Goal: Task Accomplishment & Management: Use online tool/utility

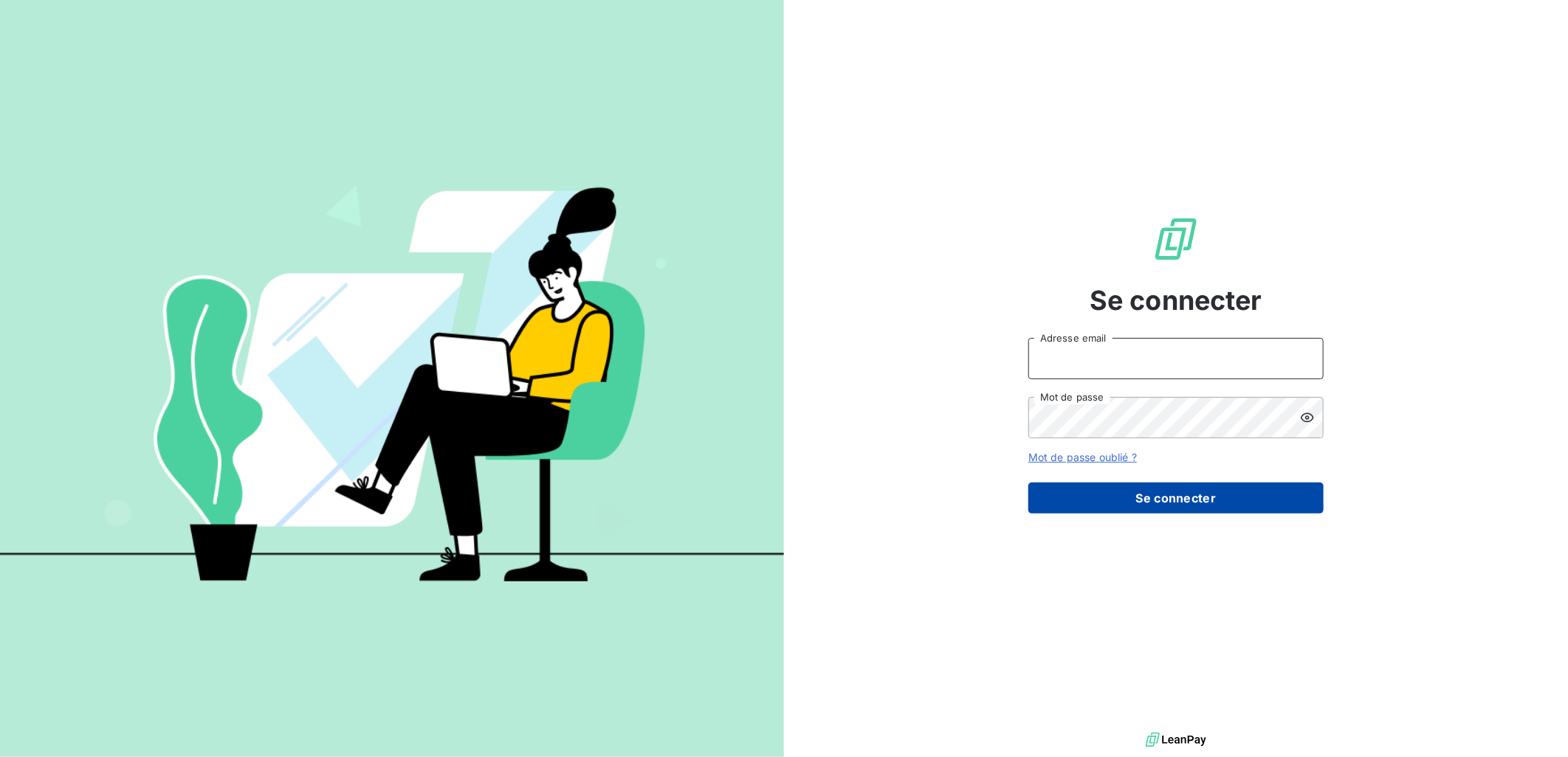
type input "[EMAIL_ADDRESS][PERSON_NAME][DOMAIN_NAME]"
drag, startPoint x: 1224, startPoint y: 503, endPoint x: 1214, endPoint y: 497, distance: 11.7
click at [1224, 503] on button "Se connecter" at bounding box center [1176, 497] width 296 height 31
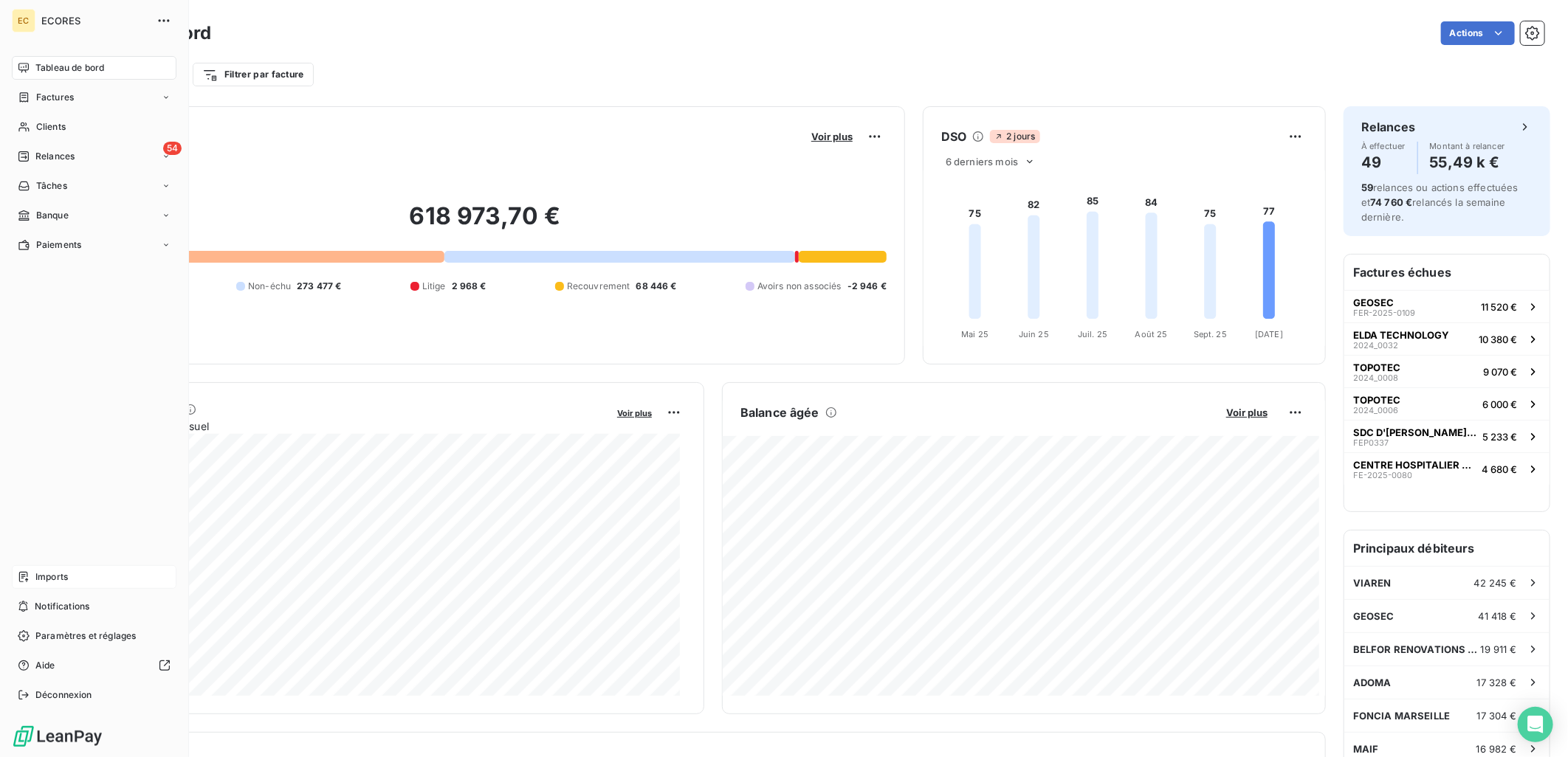
click at [34, 573] on div "Imports" at bounding box center [94, 577] width 165 height 24
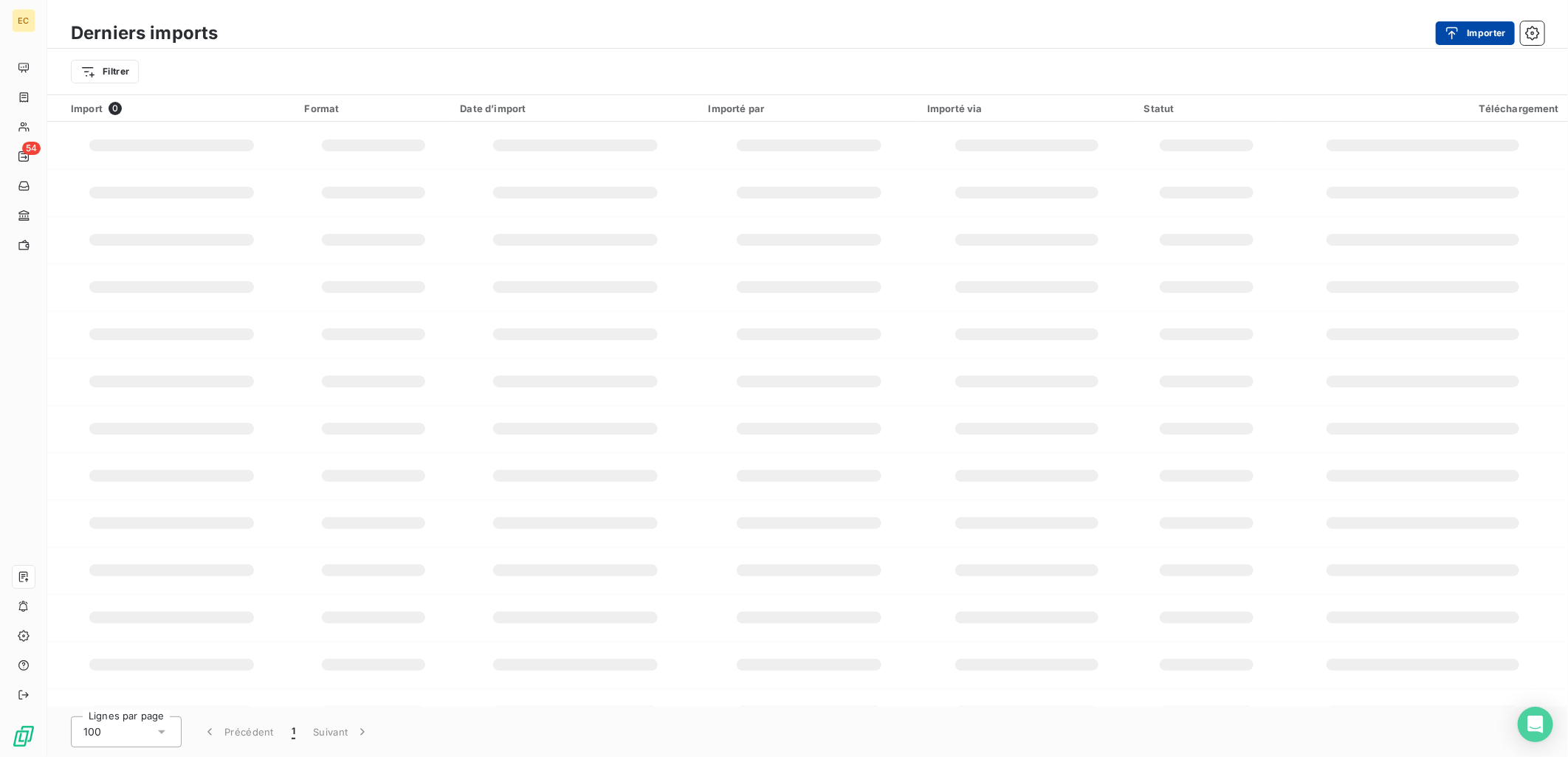
click at [1492, 28] on button "Importer" at bounding box center [1476, 34] width 79 height 24
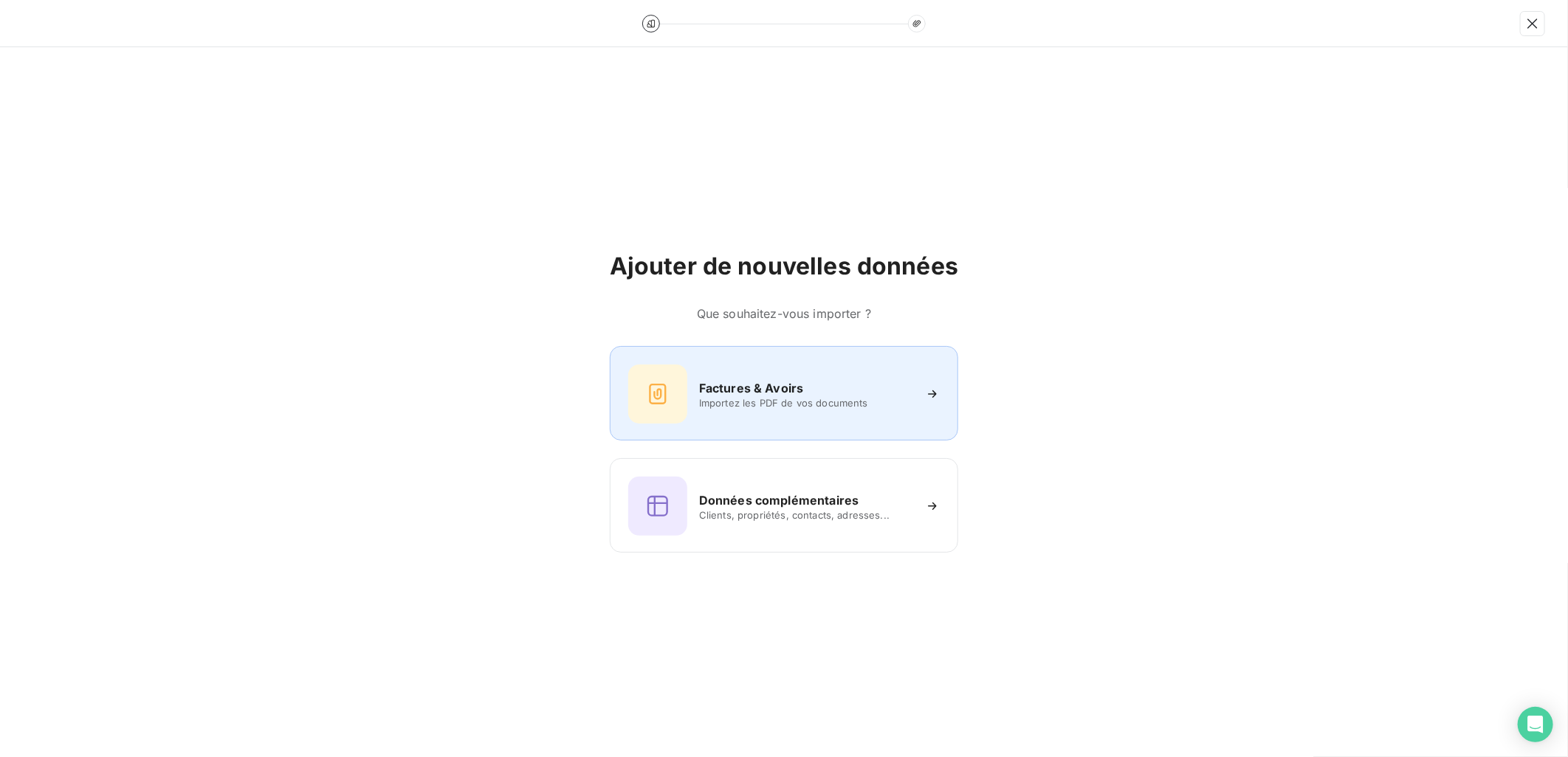
click at [817, 378] on div "Factures & Avoirs Importez les PDF de vos documents" at bounding box center [784, 394] width 311 height 59
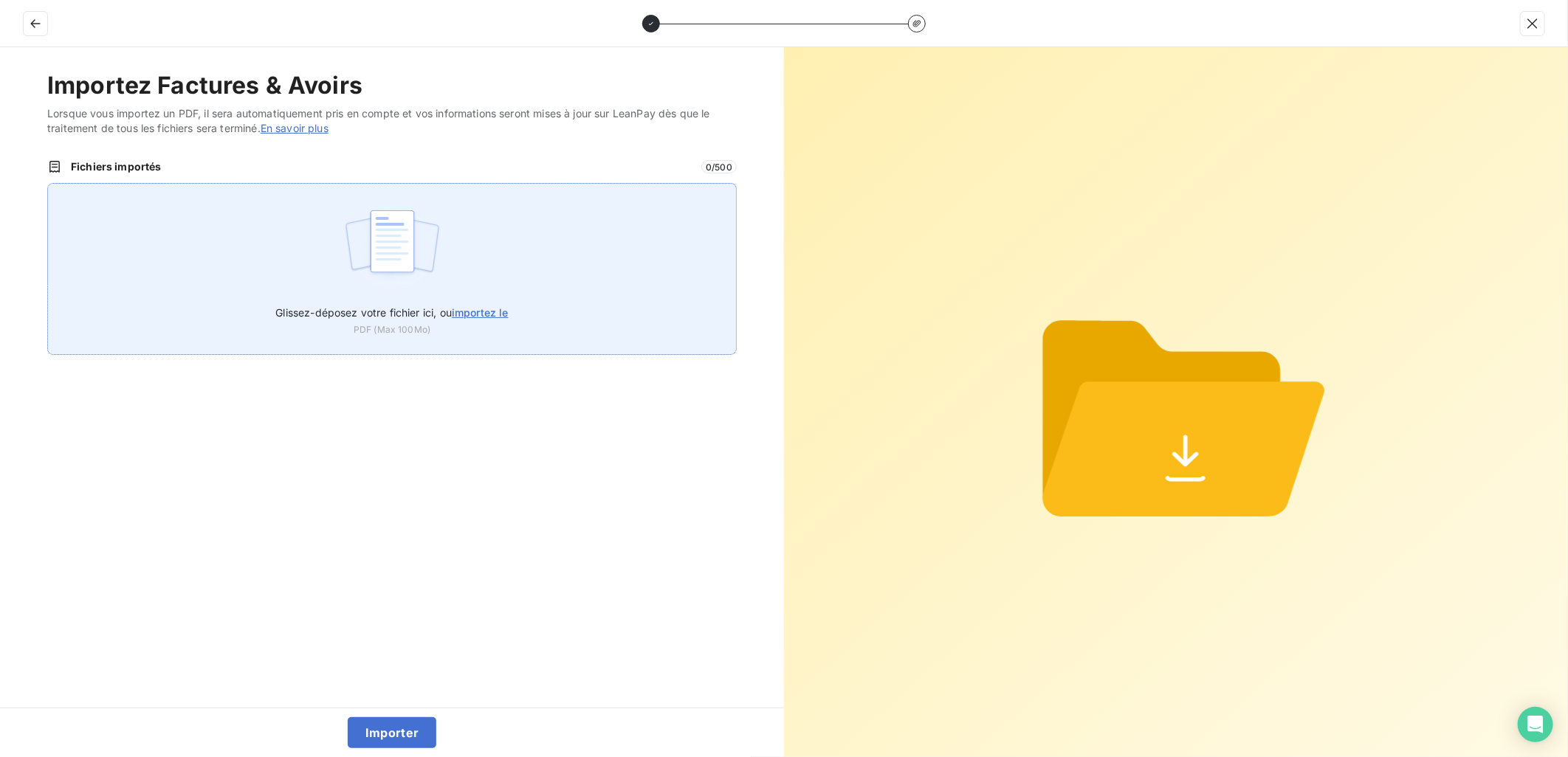
click at [462, 300] on label "Glissez-déposez votre fichier ici, ou importez le" at bounding box center [392, 309] width 232 height 28
click at [48, 184] on input "Glissez-déposez votre fichier ici, ou importez le" at bounding box center [47, 183] width 1 height 1
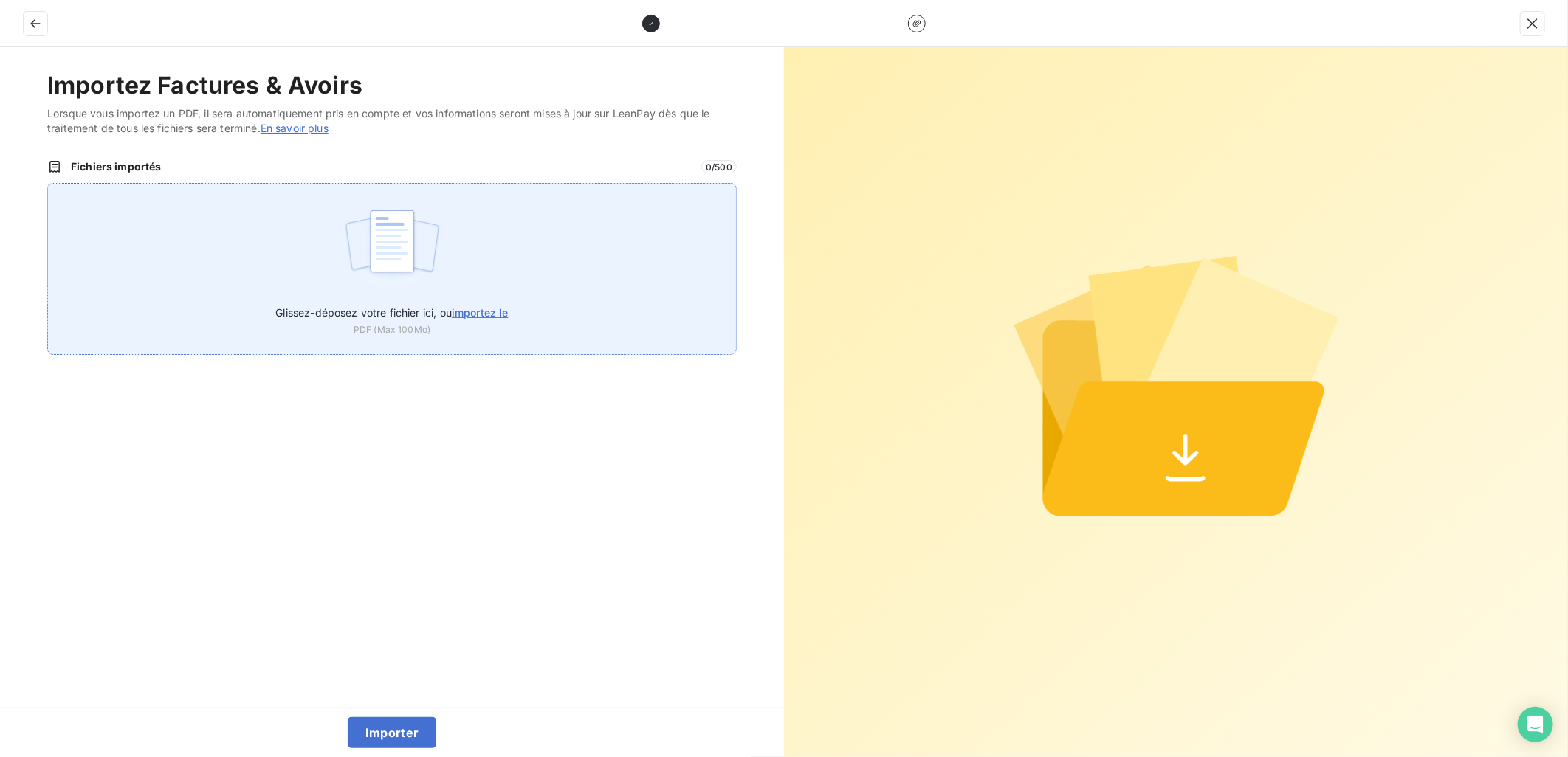
type input "C:\fakepath\FEF-2025-3017.pdf"
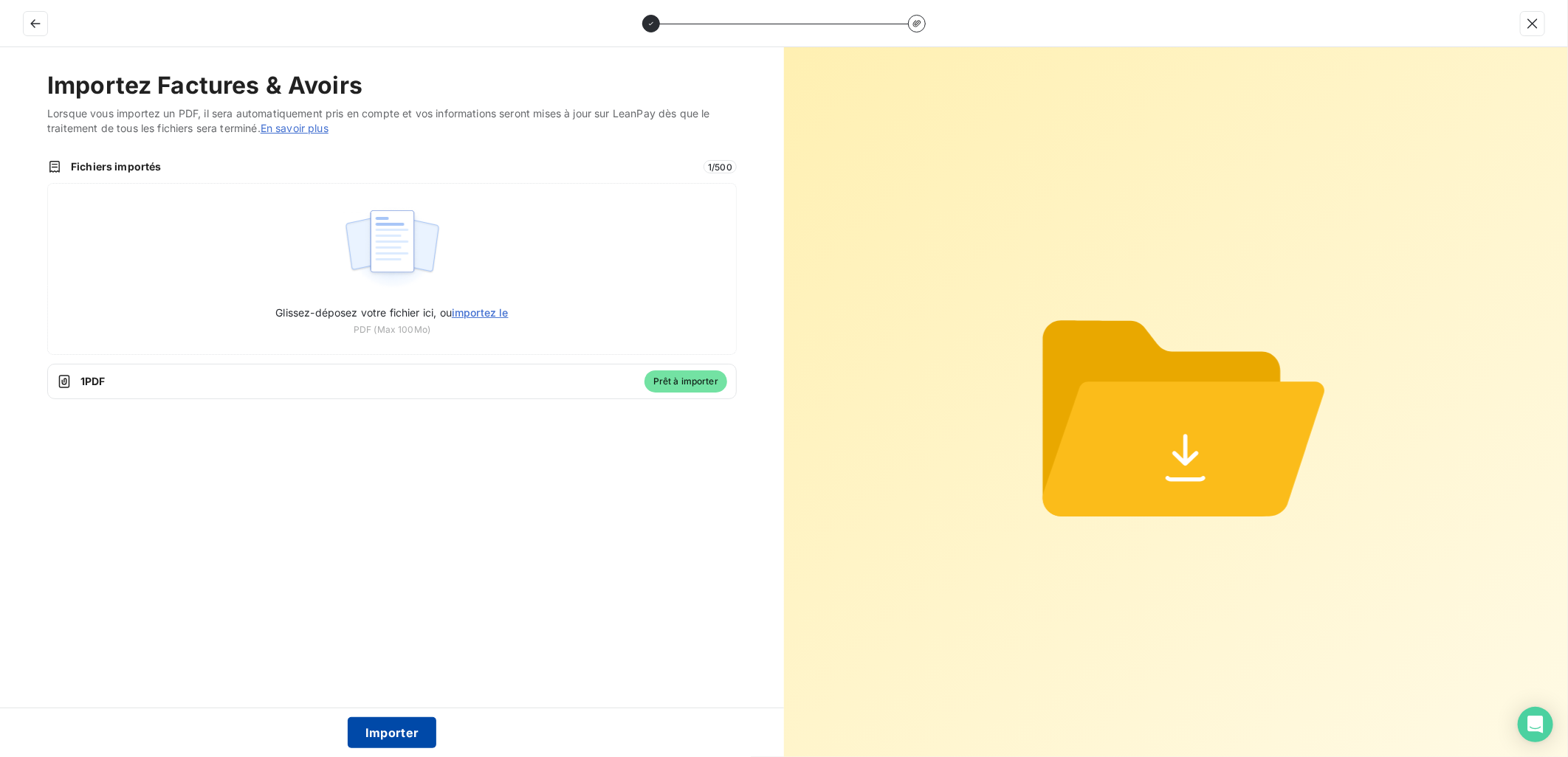
click at [387, 727] on button "Importer" at bounding box center [392, 732] width 89 height 31
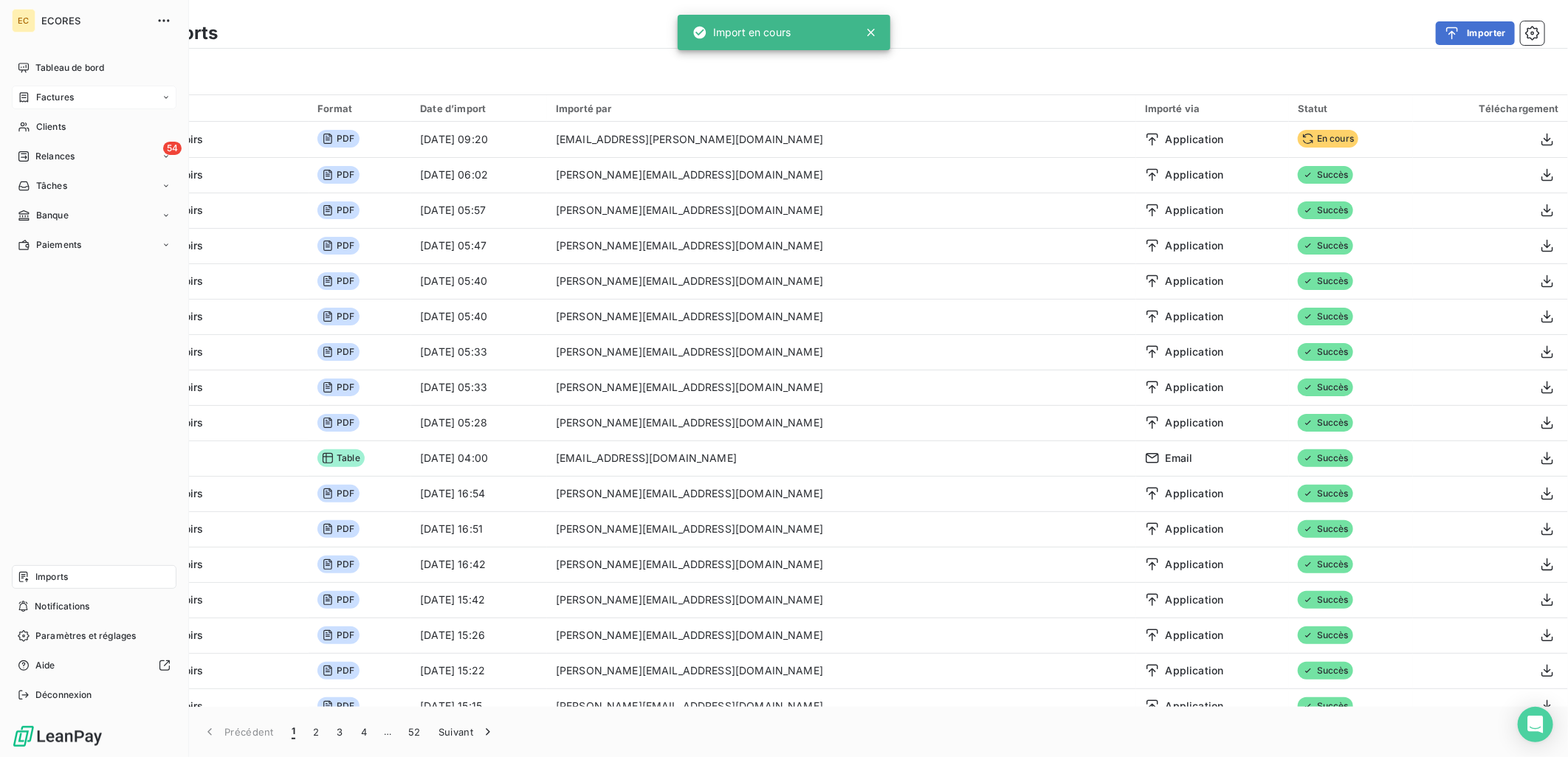
click at [45, 95] on span "Factures" at bounding box center [55, 97] width 38 height 13
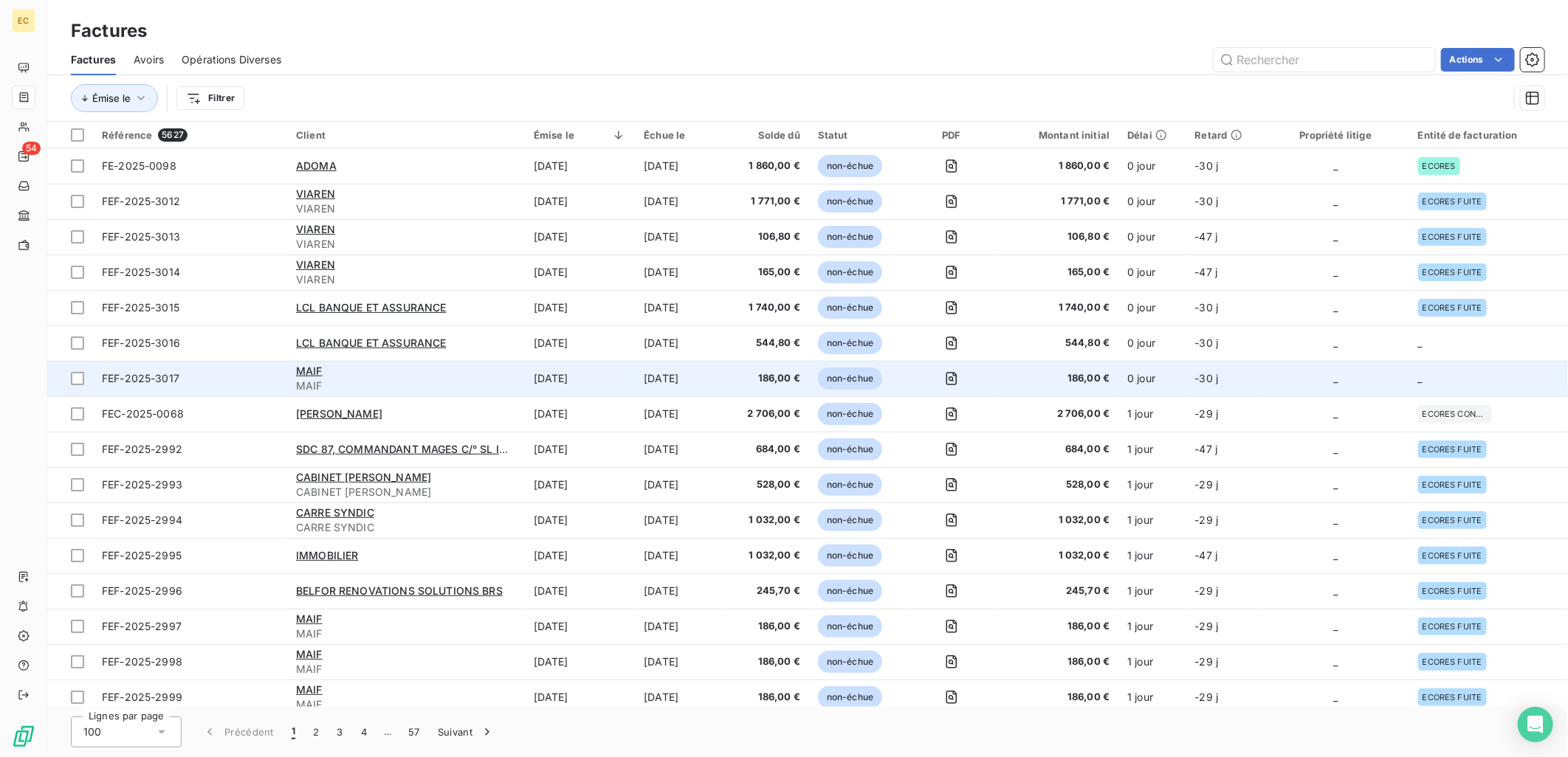
click at [1170, 380] on td "0 jour" at bounding box center [1153, 378] width 67 height 36
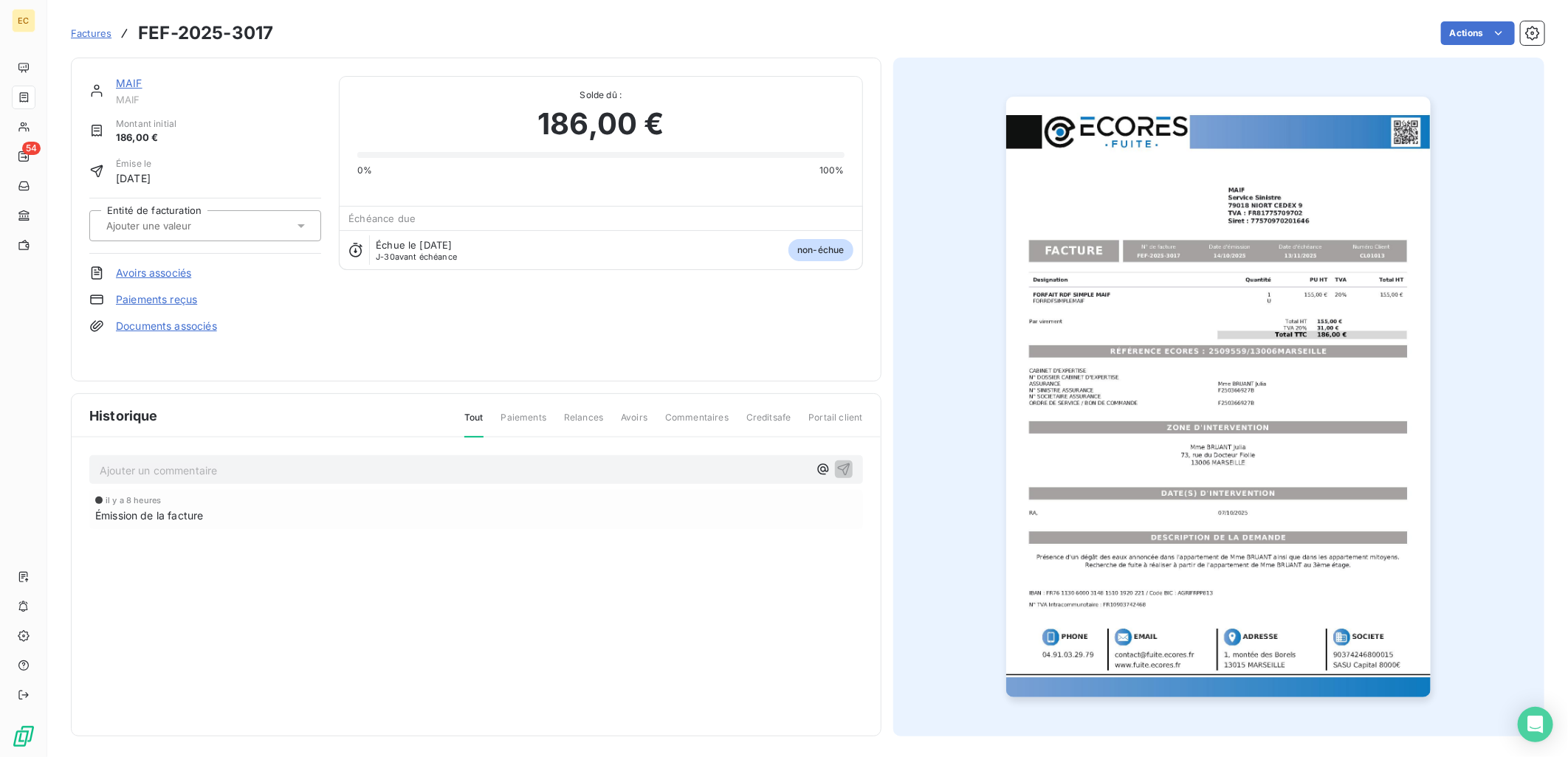
click at [172, 330] on link "Documents associés" at bounding box center [166, 326] width 101 height 15
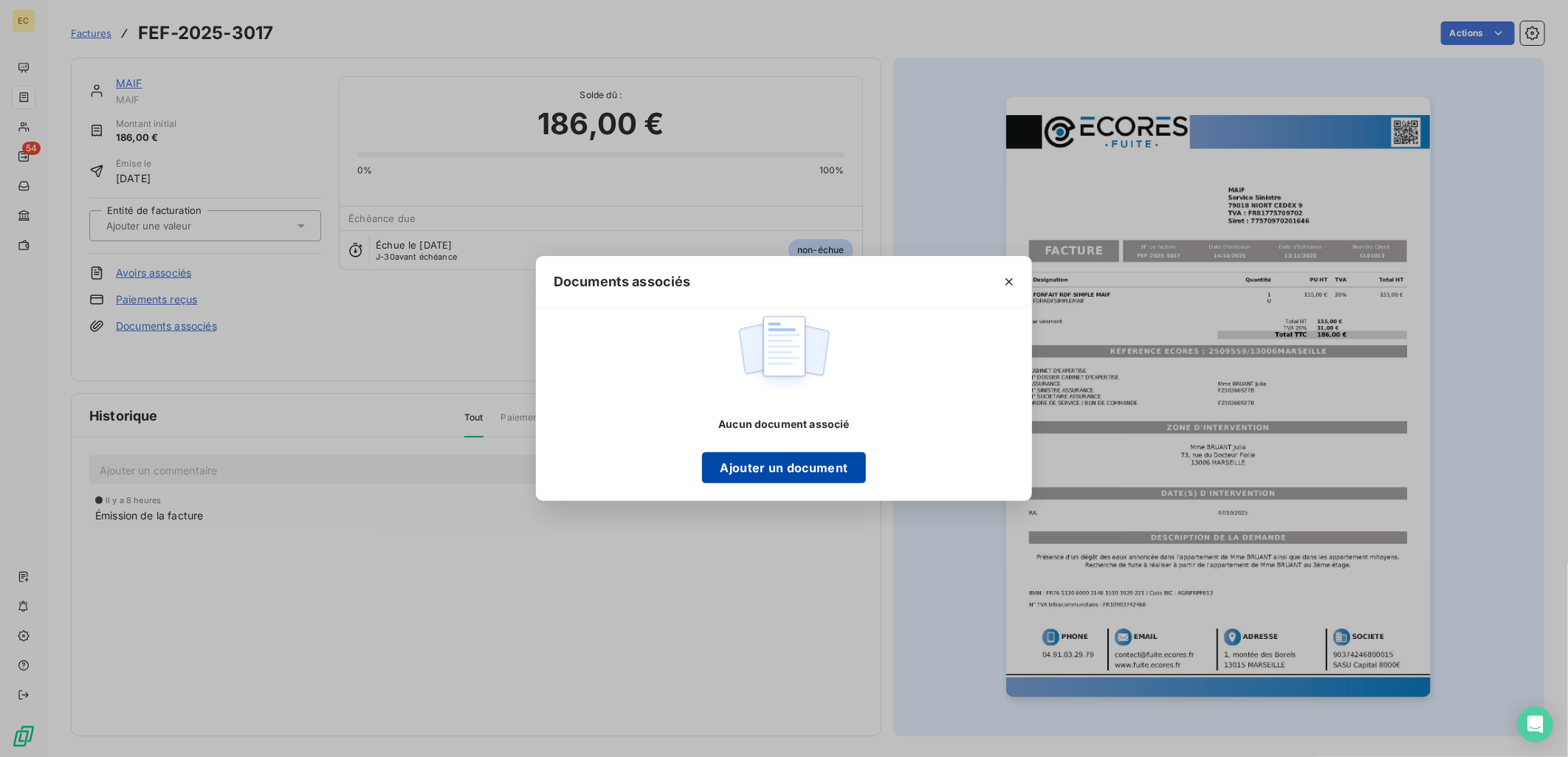
click at [754, 468] on button "Ajouter un document" at bounding box center [783, 467] width 163 height 31
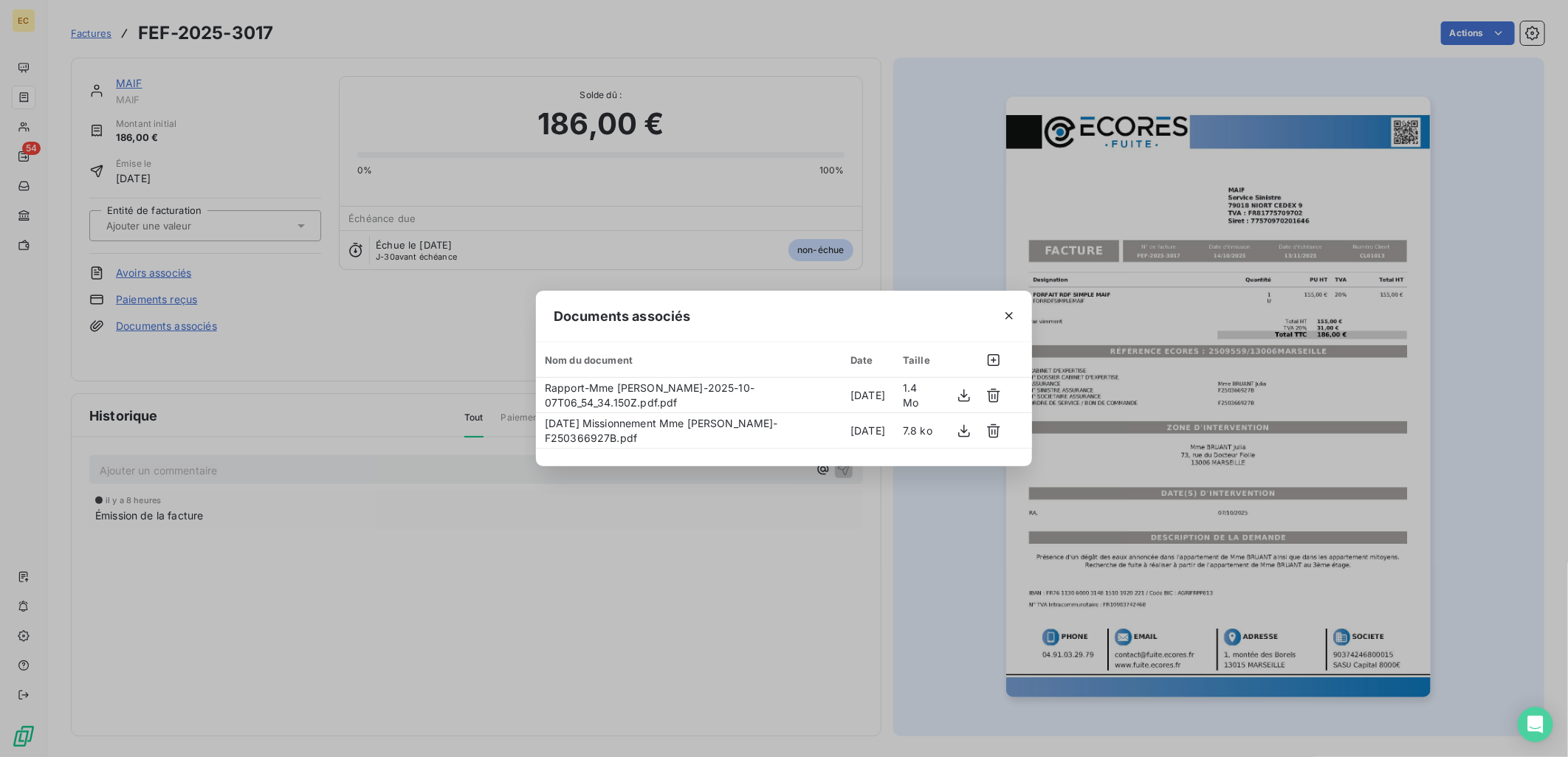
click at [462, 404] on div "Documents associés Nom du document Date Taille Rapport-Mme [PERSON_NAME]-2025-1…" at bounding box center [784, 378] width 1568 height 757
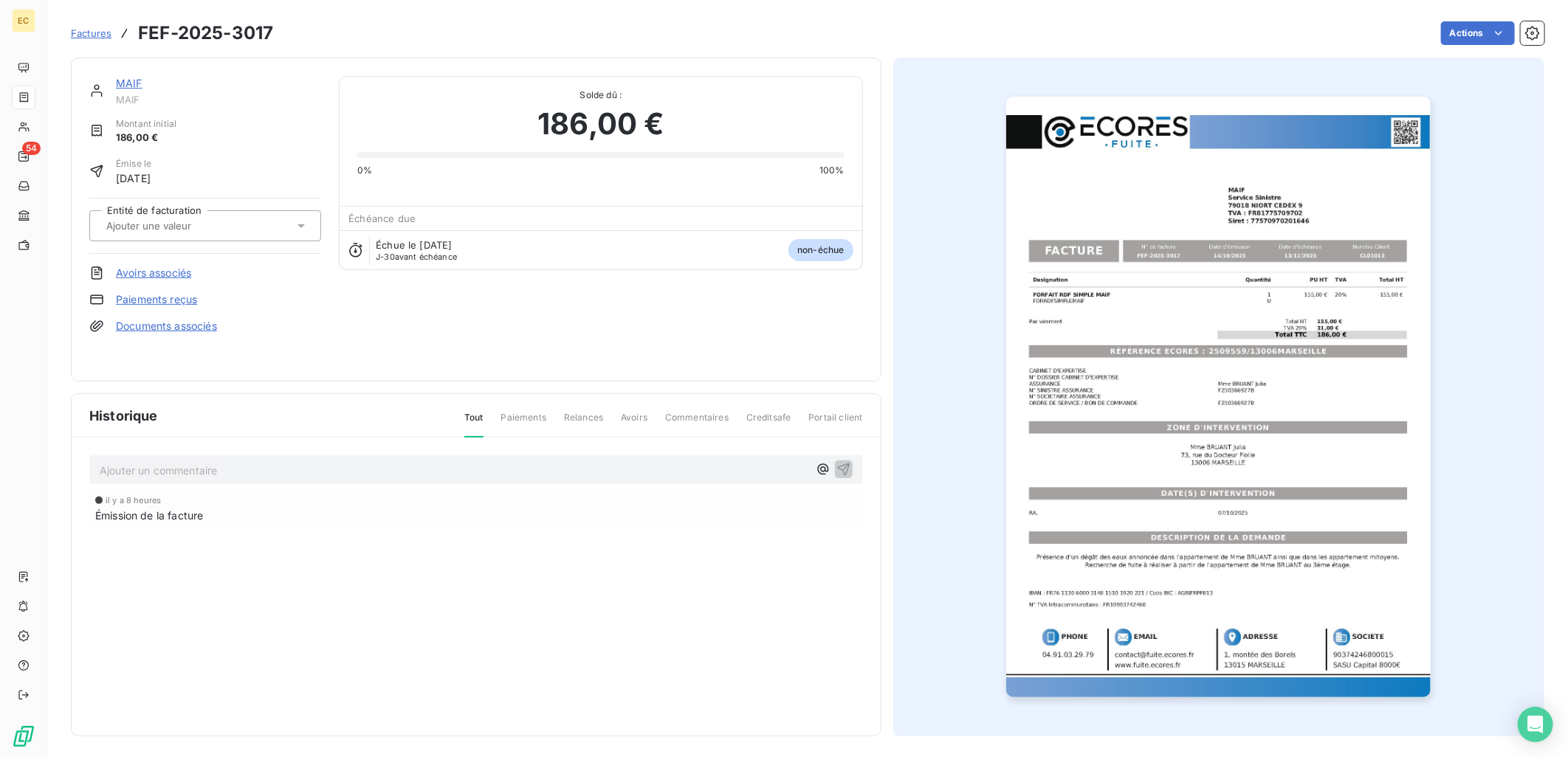
click at [239, 222] on div at bounding box center [198, 225] width 192 height 19
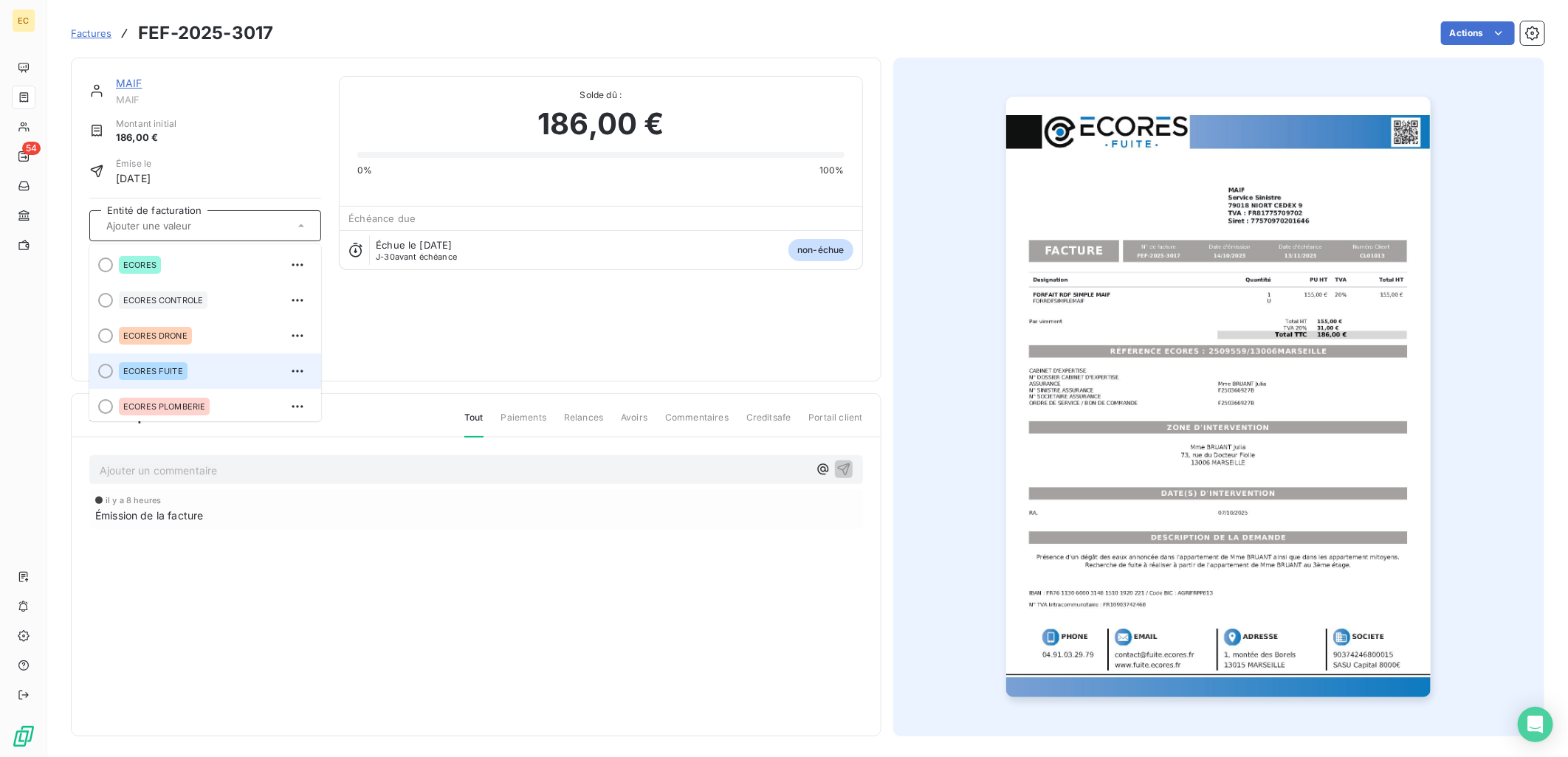
click at [226, 377] on div "ECORES FUITE" at bounding box center [214, 372] width 191 height 24
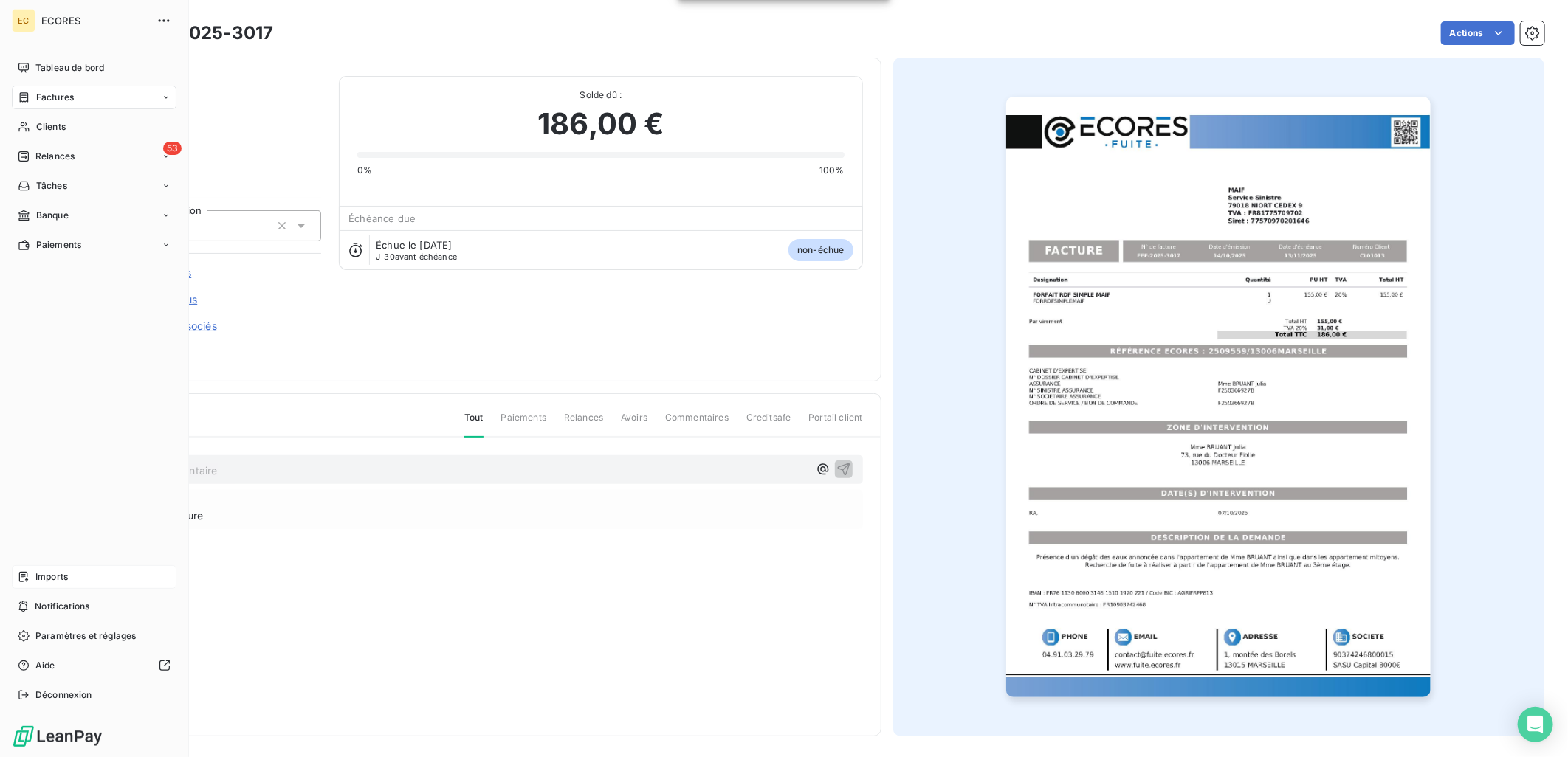
click at [48, 584] on span "Imports" at bounding box center [51, 576] width 33 height 13
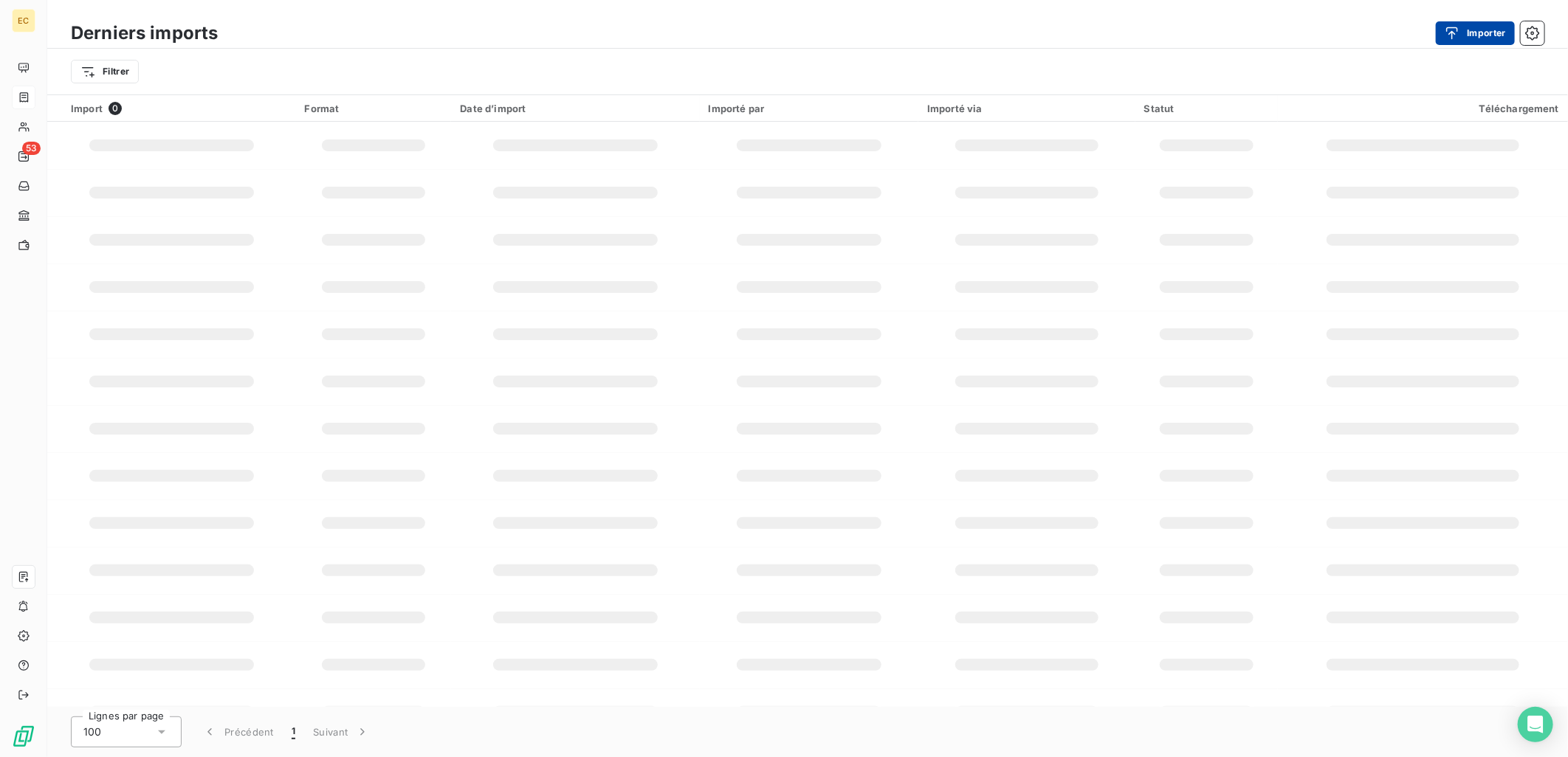
click at [1493, 34] on button "Importer" at bounding box center [1476, 34] width 79 height 24
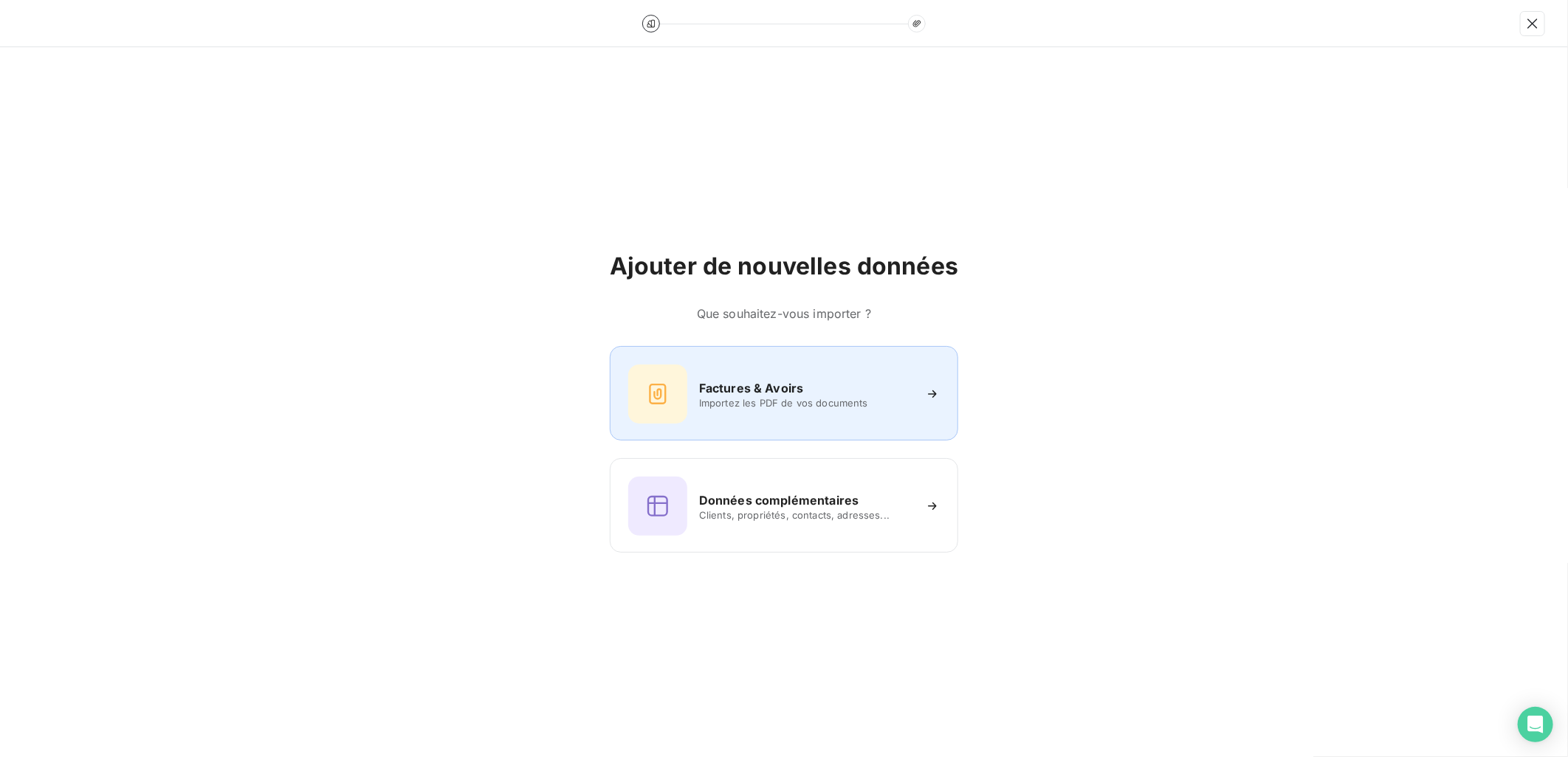
click at [915, 400] on div "Factures & Avoirs Importez les PDF de vos documents" at bounding box center [784, 394] width 311 height 59
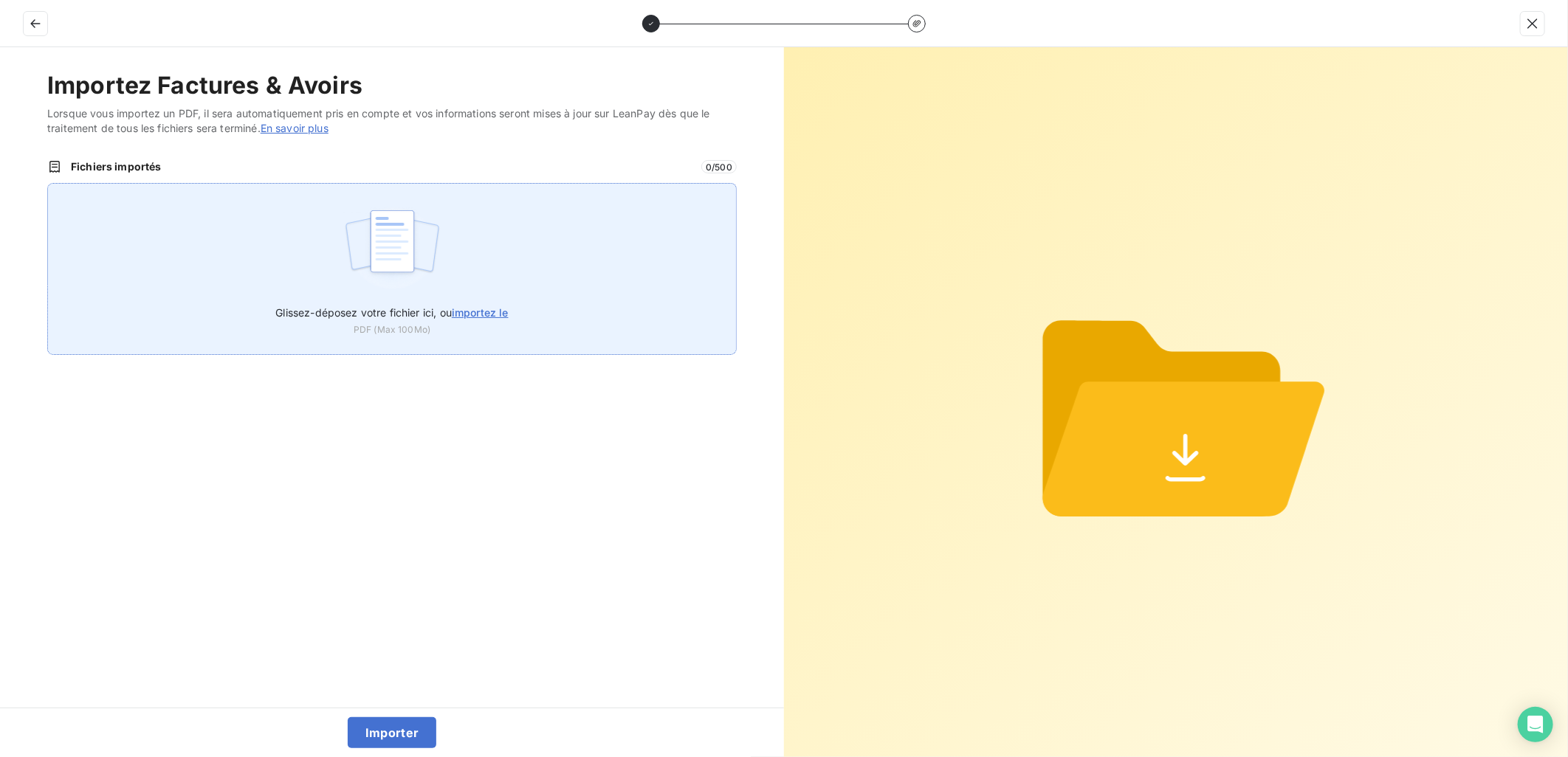
click at [456, 286] on div "Glissez-déposez votre fichier ici, ou importez le PDF (Max 100Mo)" at bounding box center [392, 269] width 690 height 172
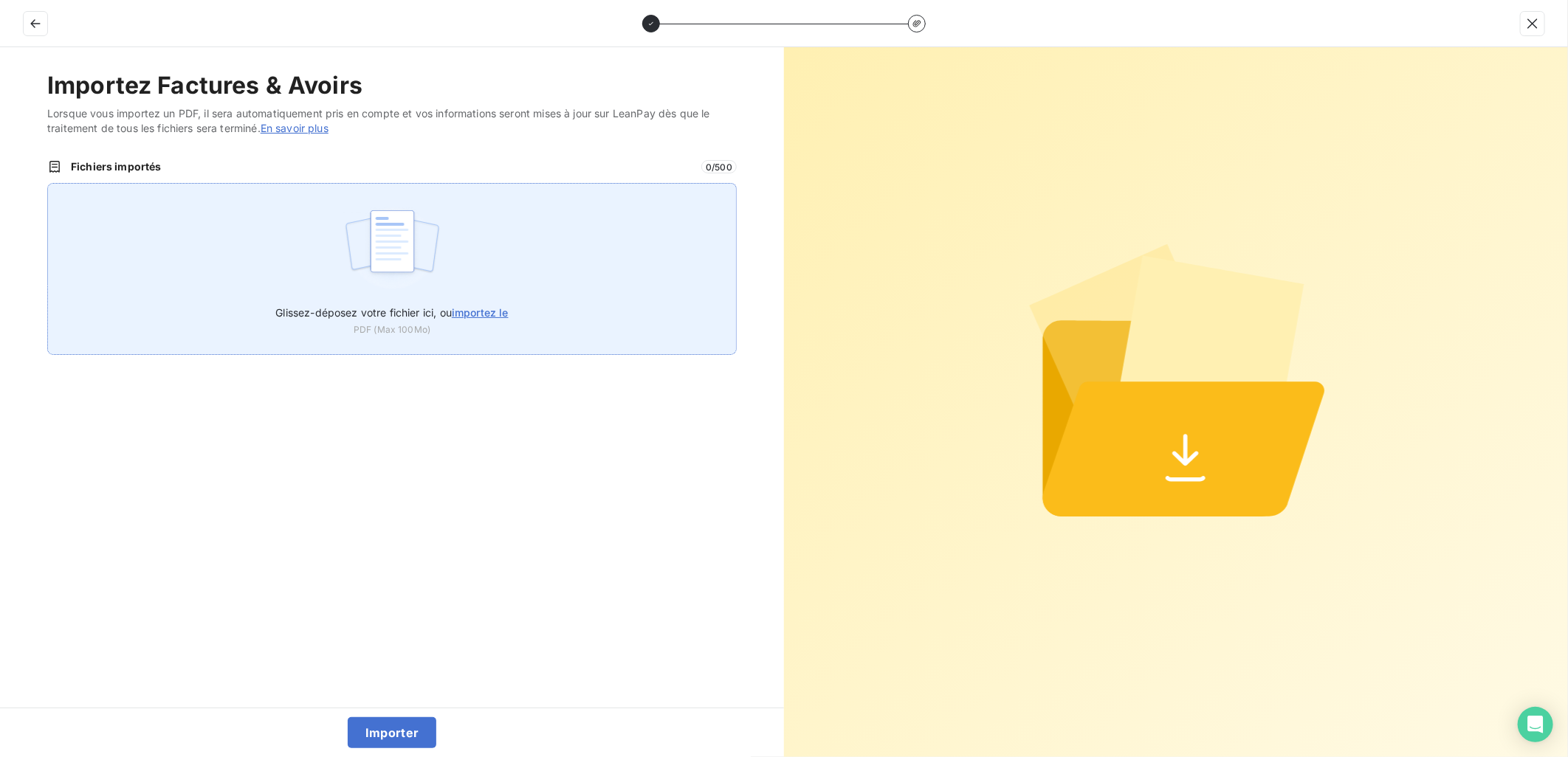
type input "C:\fakepath\FEF-2025-3018.pdf"
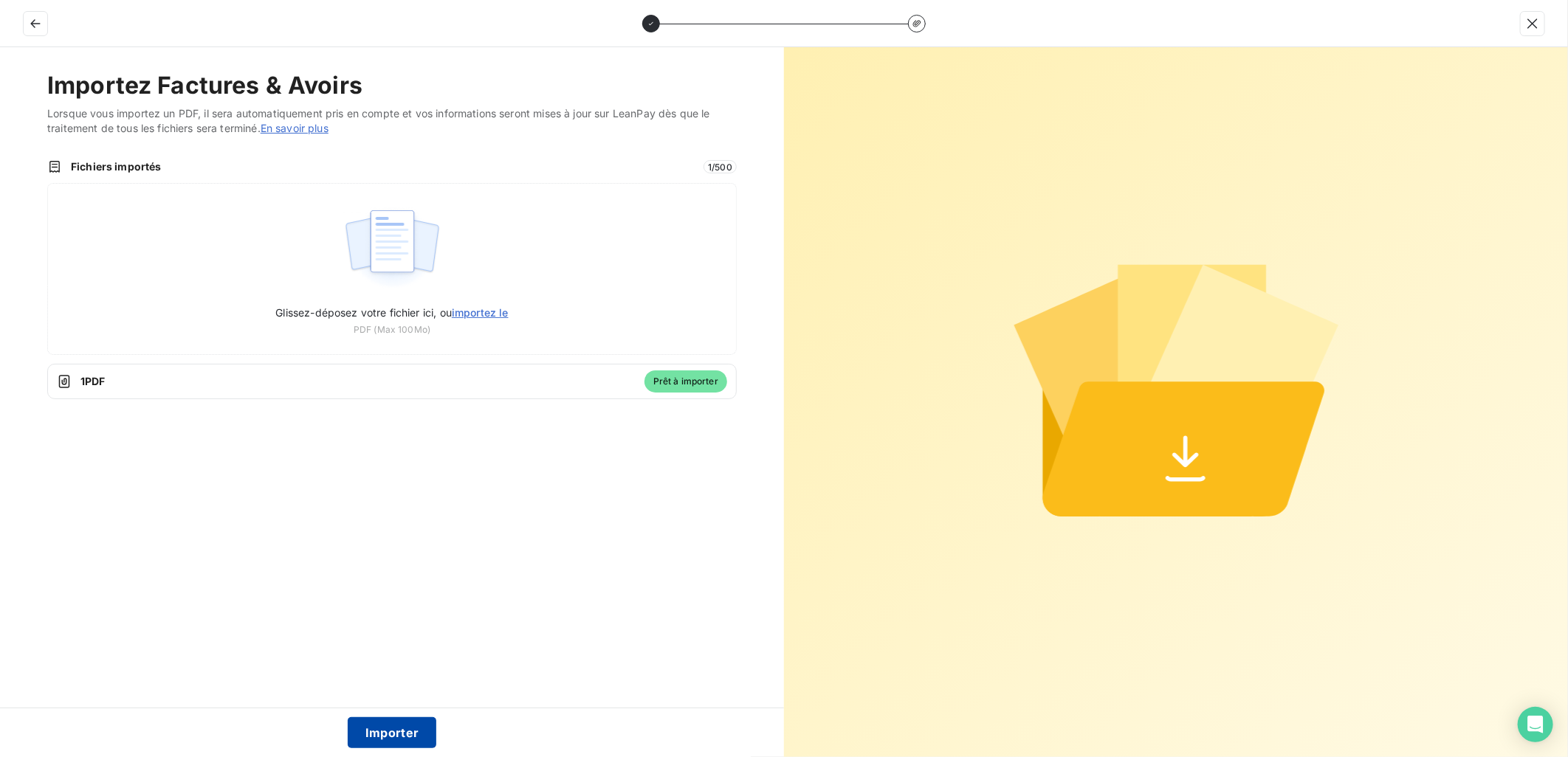
click at [403, 724] on button "Importer" at bounding box center [392, 732] width 89 height 31
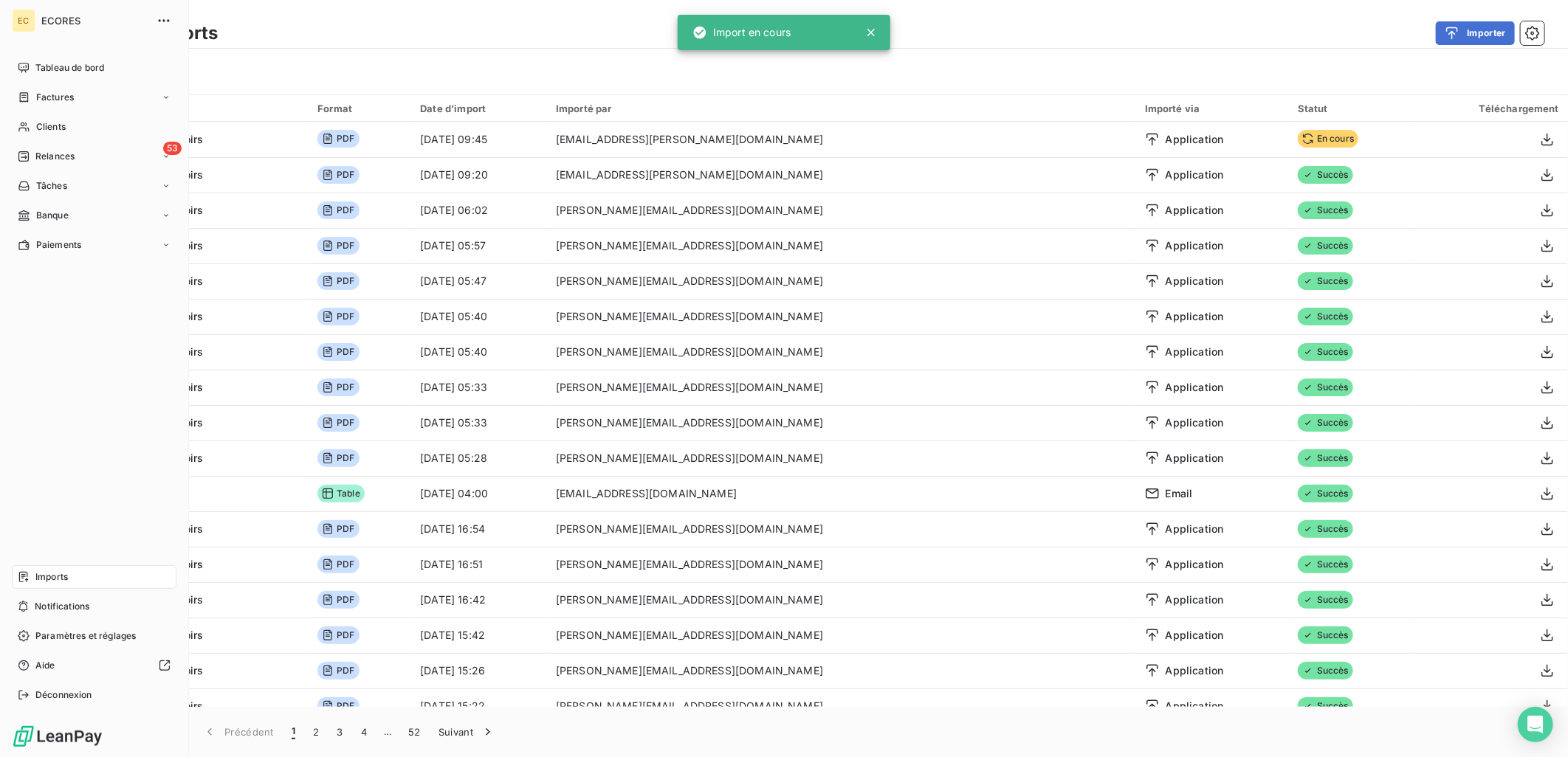
click at [43, 104] on span "Factures" at bounding box center [55, 97] width 38 height 13
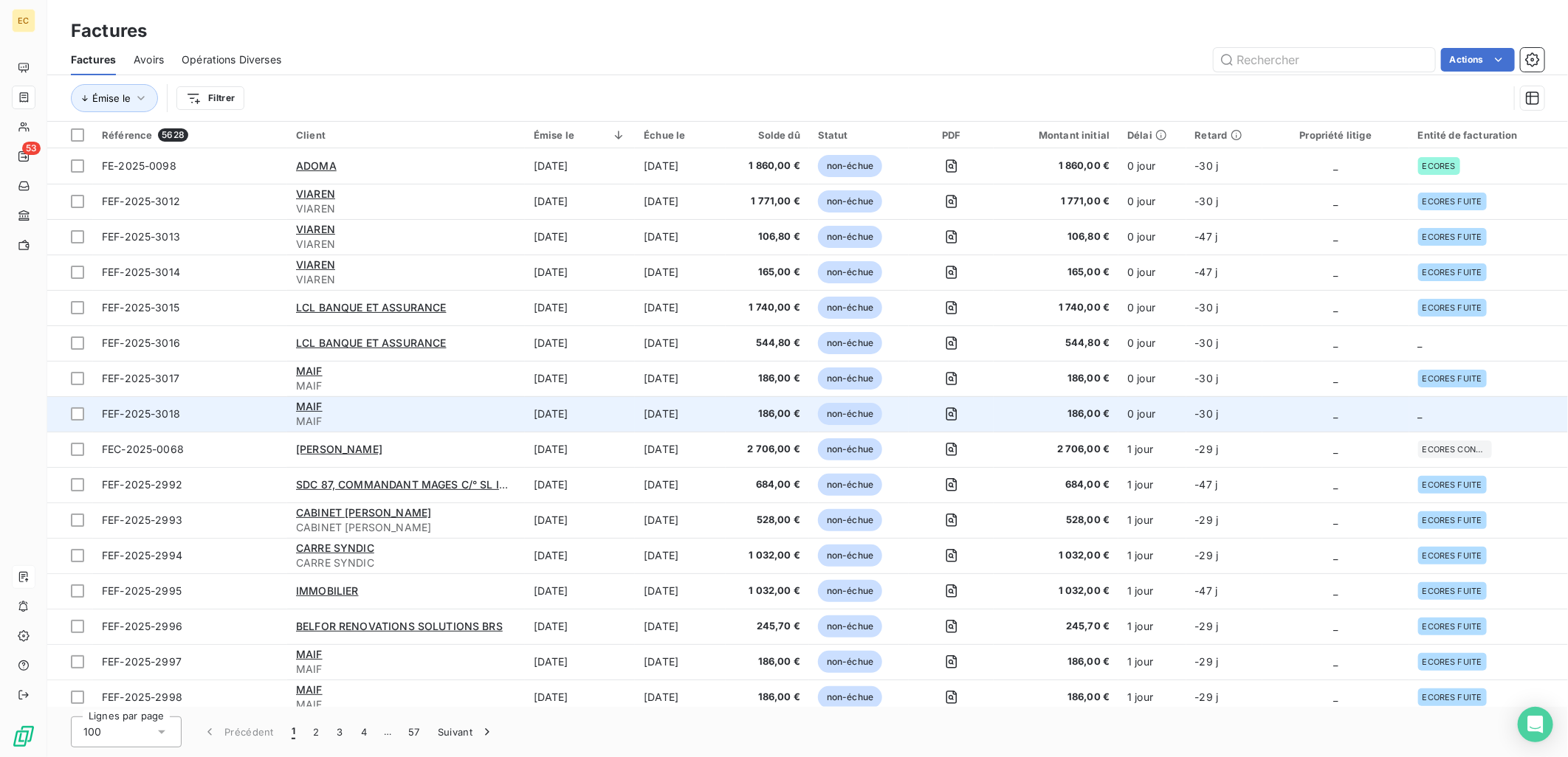
click at [1346, 419] on td "_" at bounding box center [1336, 414] width 147 height 36
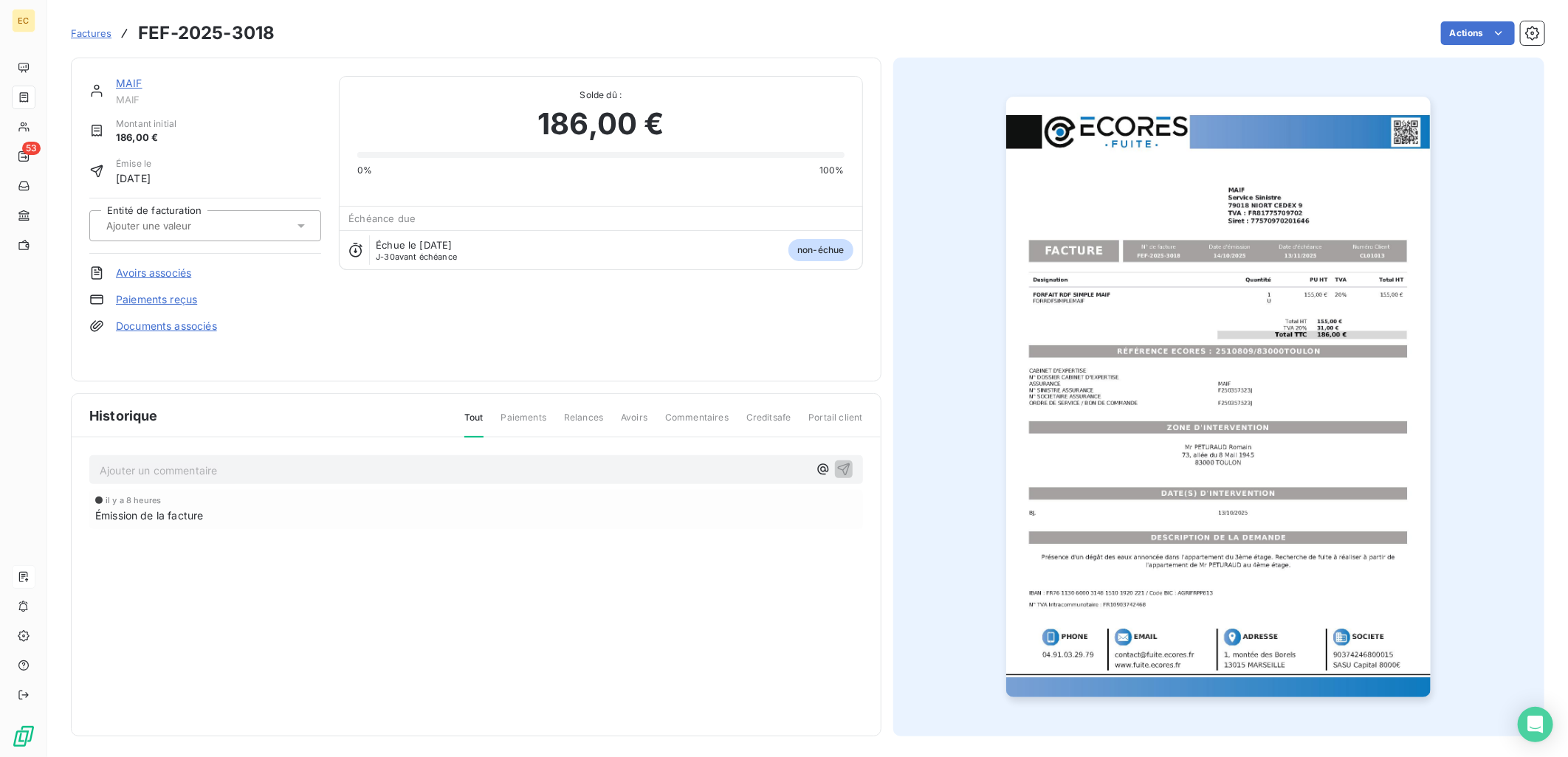
click at [182, 325] on link "Documents associés" at bounding box center [166, 326] width 101 height 15
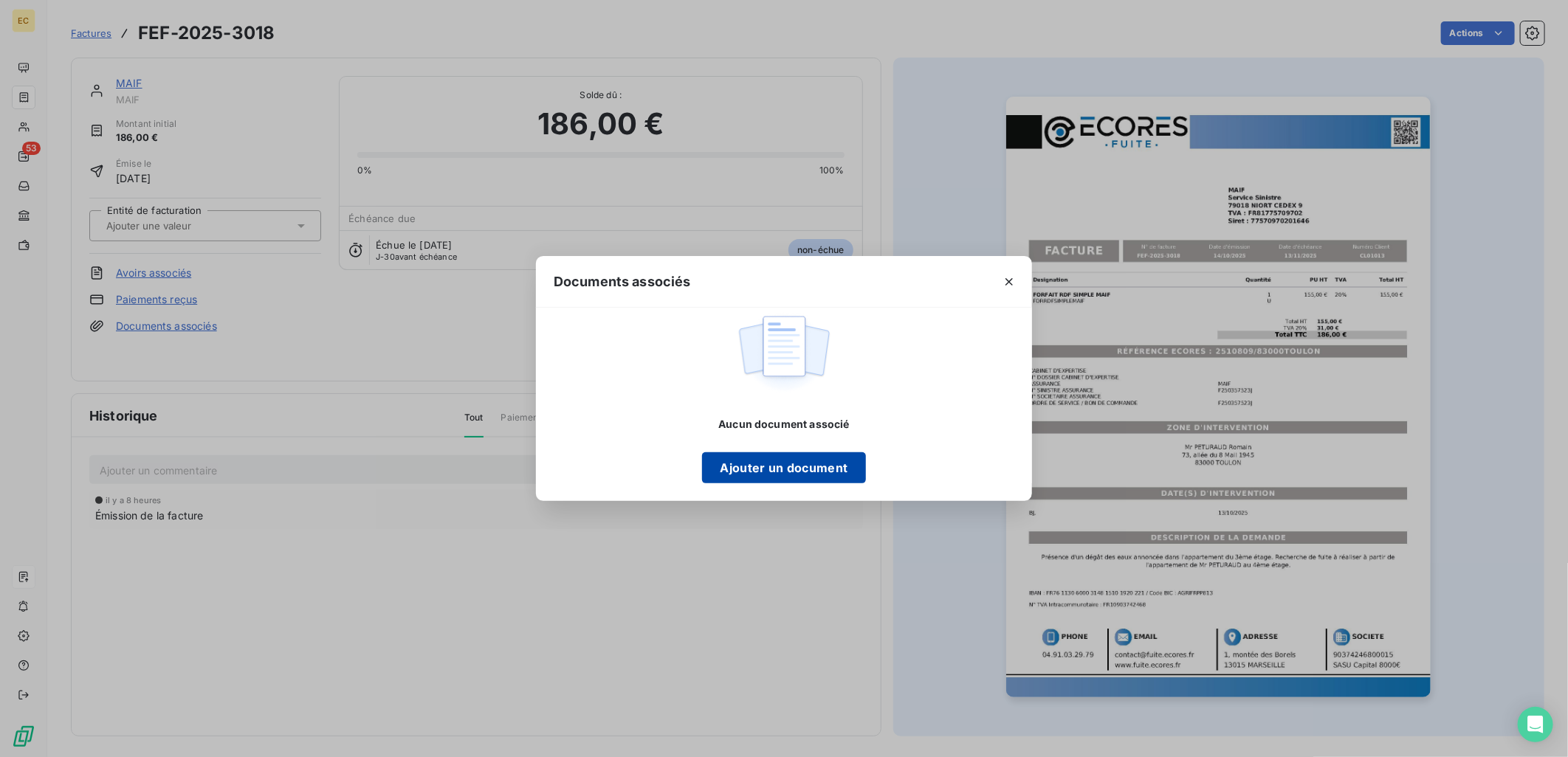
click at [730, 473] on button "Ajouter un document" at bounding box center [783, 467] width 163 height 31
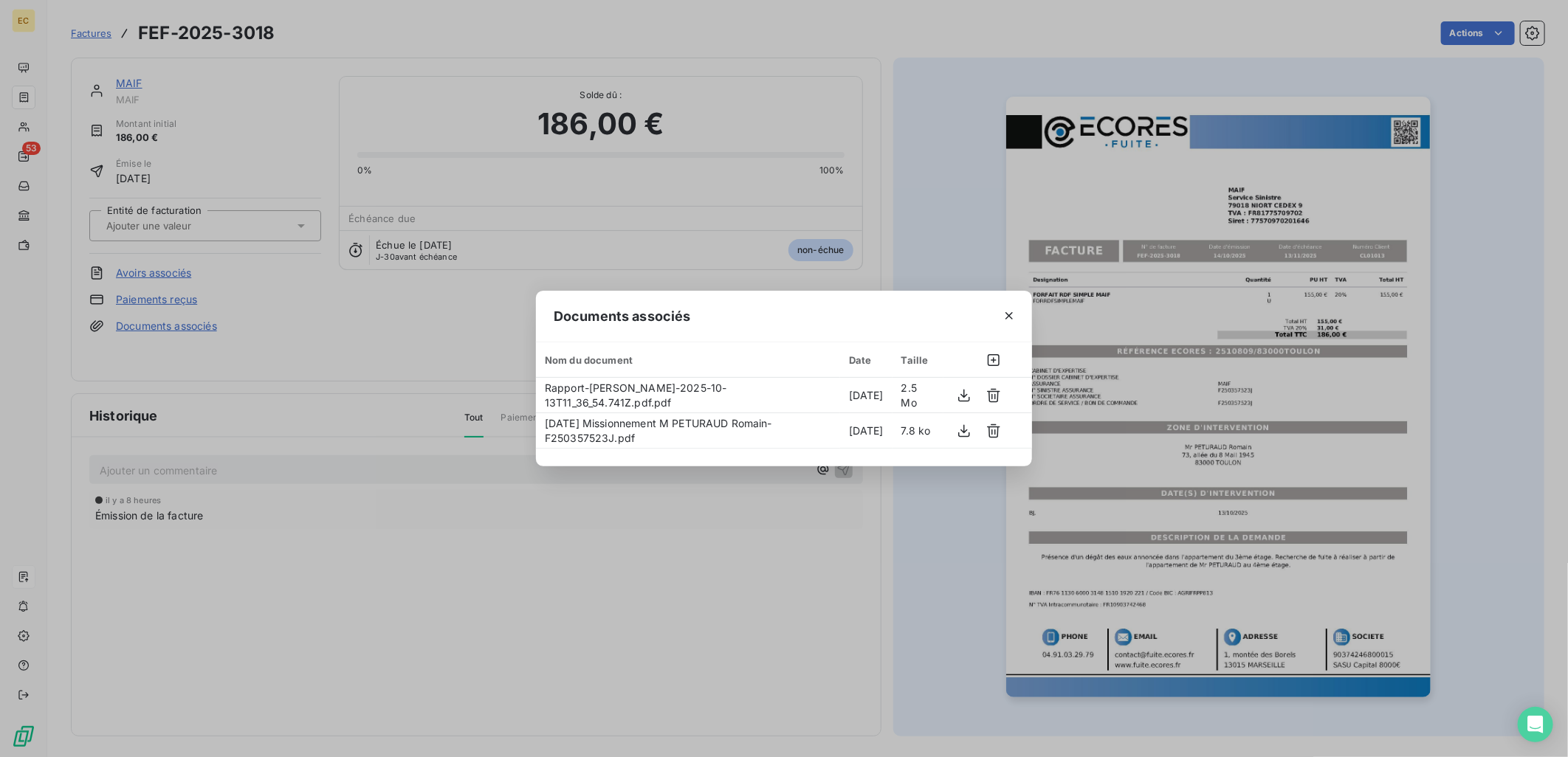
click at [257, 233] on div "Documents associés Nom du document Date Taille Rapport-[PERSON_NAME]-2025-10-13…" at bounding box center [784, 378] width 1568 height 757
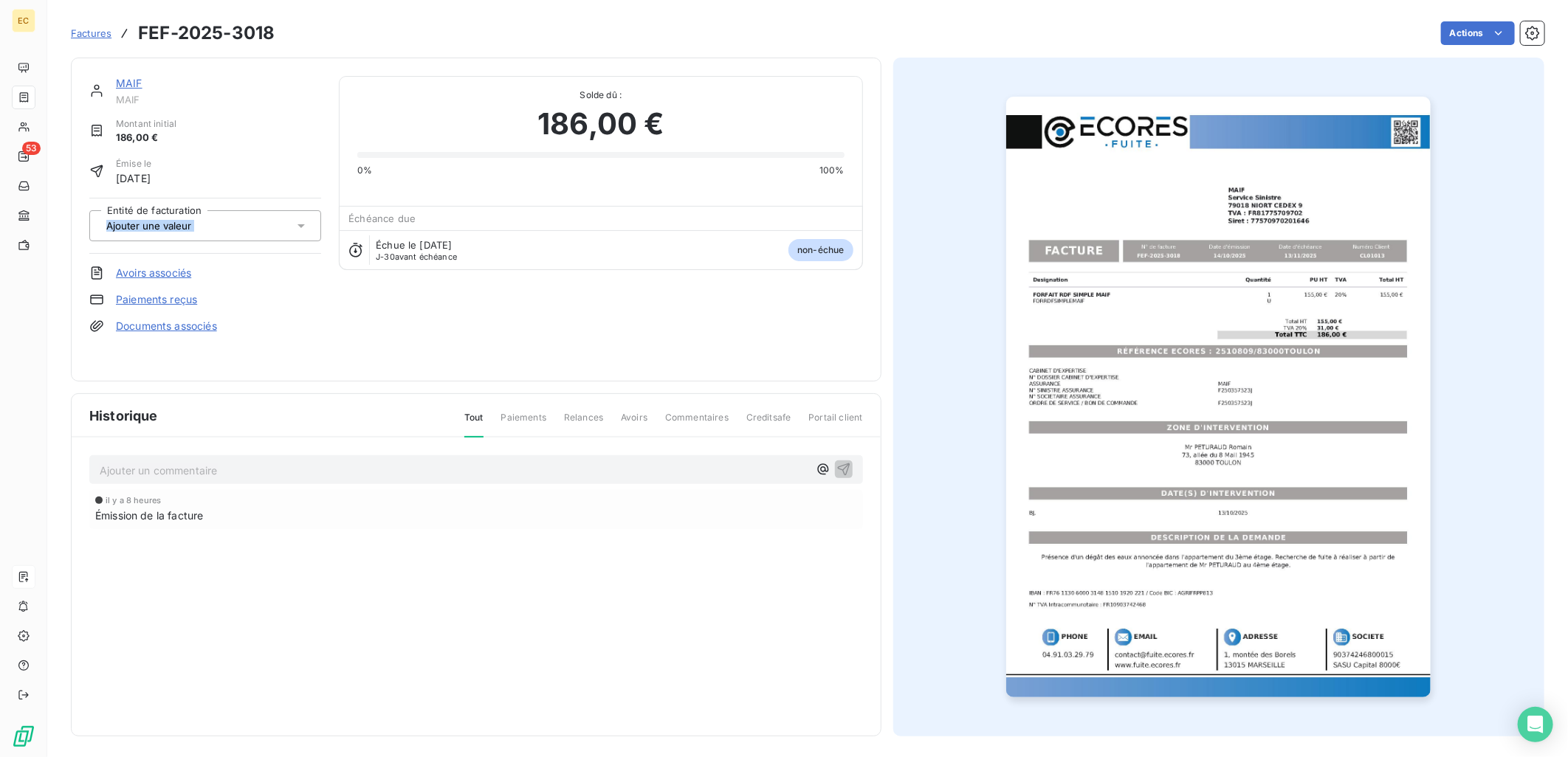
click at [257, 233] on div at bounding box center [198, 225] width 192 height 19
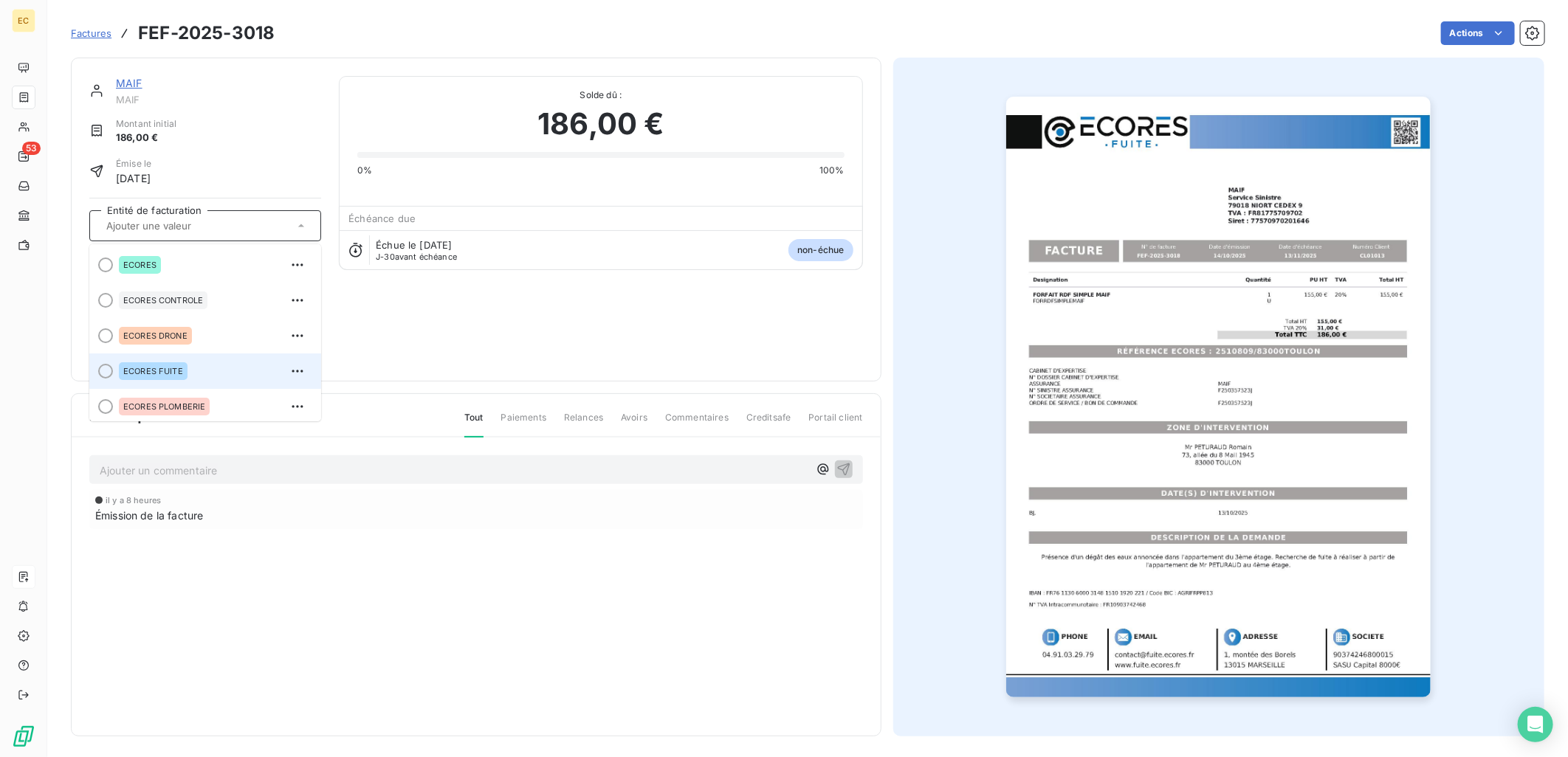
click at [195, 372] on div "ECORES FUITE" at bounding box center [214, 372] width 191 height 24
